Goal: Task Accomplishment & Management: Manage account settings

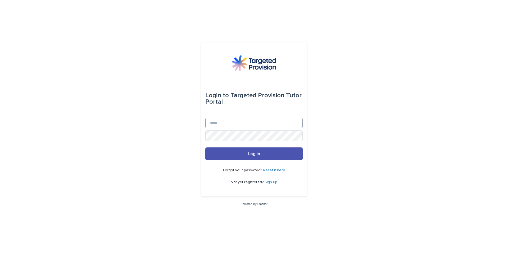
click at [222, 124] on input "Email" at bounding box center [253, 123] width 97 height 11
type input "**********"
click at [259, 152] on span "Log in" at bounding box center [254, 153] width 12 height 4
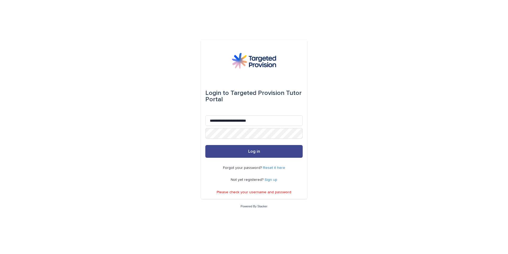
click at [252, 150] on span "Log in" at bounding box center [254, 151] width 12 height 4
click at [285, 168] on div "Forgot your password? Reset it here Not yet registered? Sign up" at bounding box center [253, 174] width 97 height 32
click at [280, 168] on link "Reset it here" at bounding box center [274, 168] width 22 height 4
